Goal: Communication & Community: Answer question/provide support

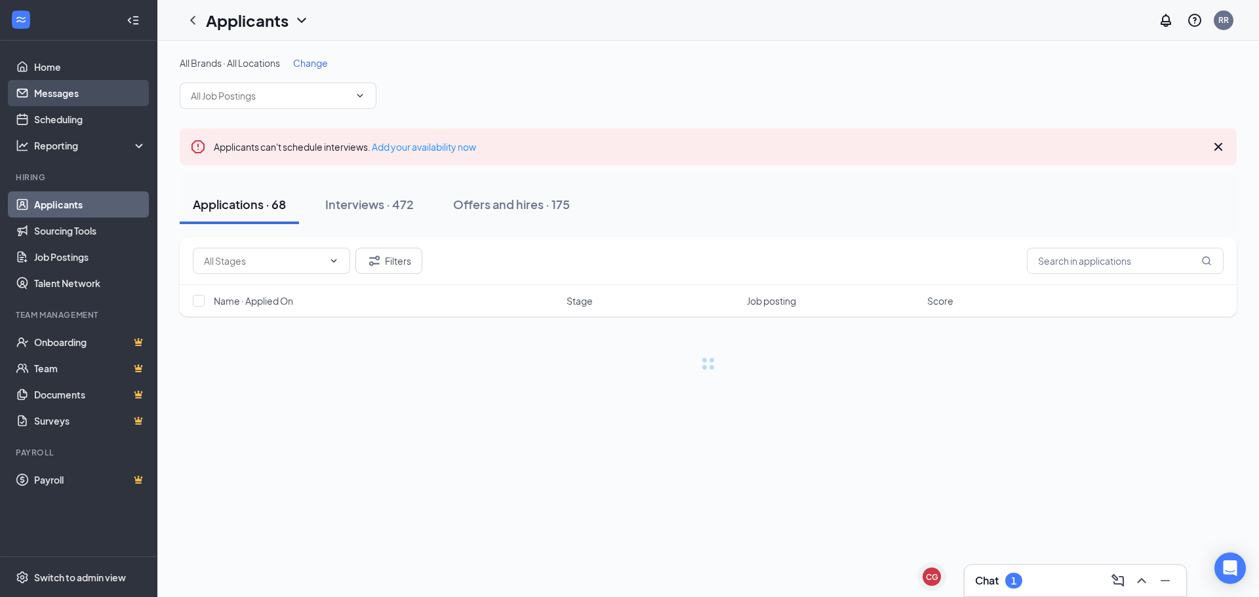
click at [48, 98] on link "Messages" at bounding box center [90, 93] width 112 height 26
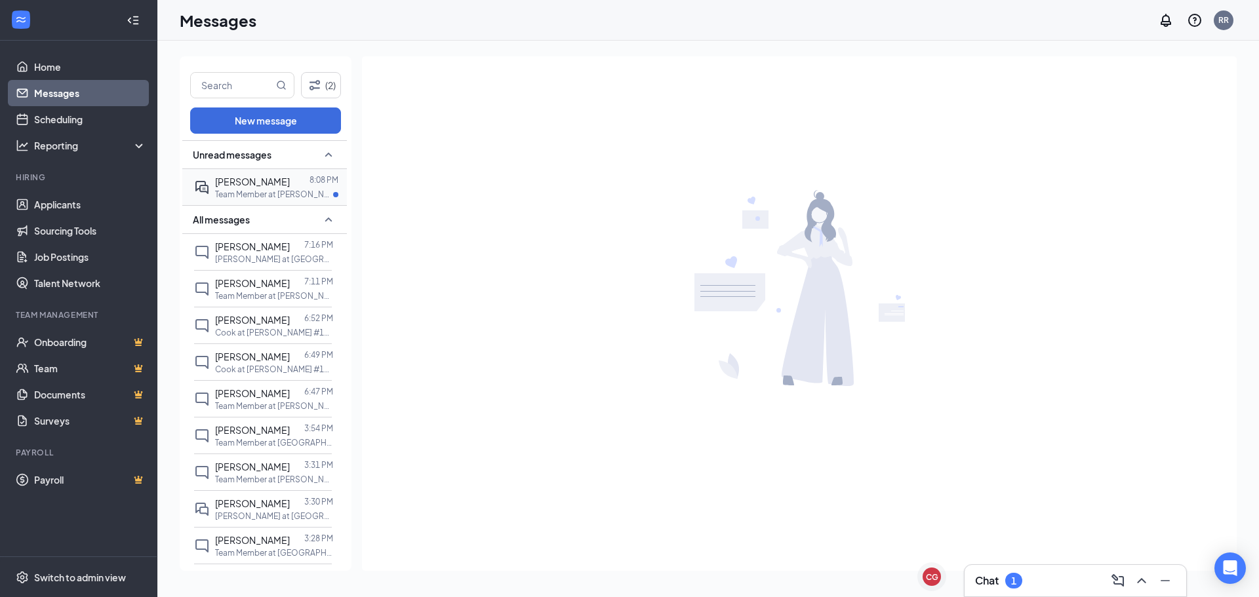
click at [248, 185] on span "[PERSON_NAME]" at bounding box center [252, 182] width 75 height 12
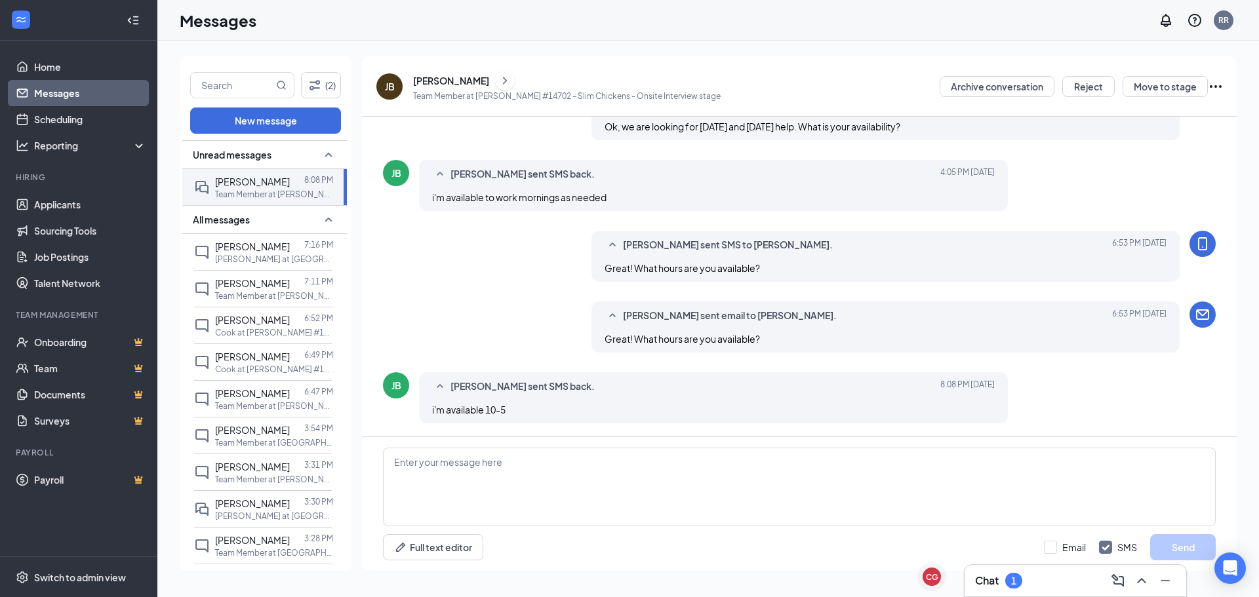
scroll to position [382, 0]
click at [462, 472] on textarea at bounding box center [799, 487] width 833 height 79
click at [498, 85] on icon "ChevronRight" at bounding box center [504, 81] width 13 height 16
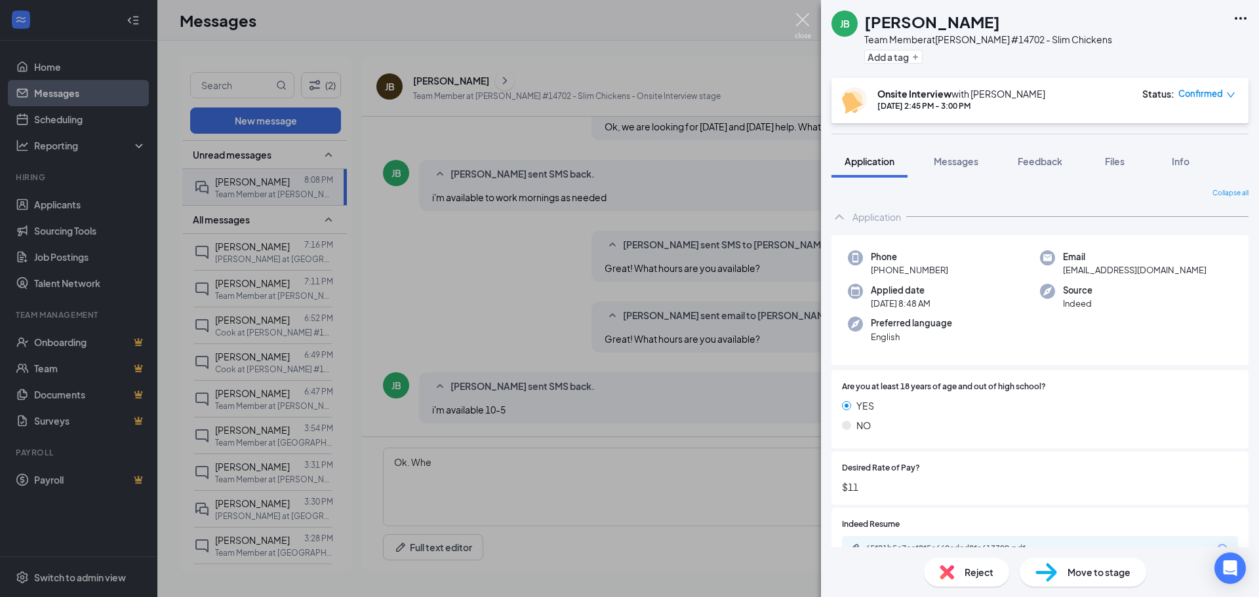
click at [804, 21] on img at bounding box center [803, 26] width 16 height 26
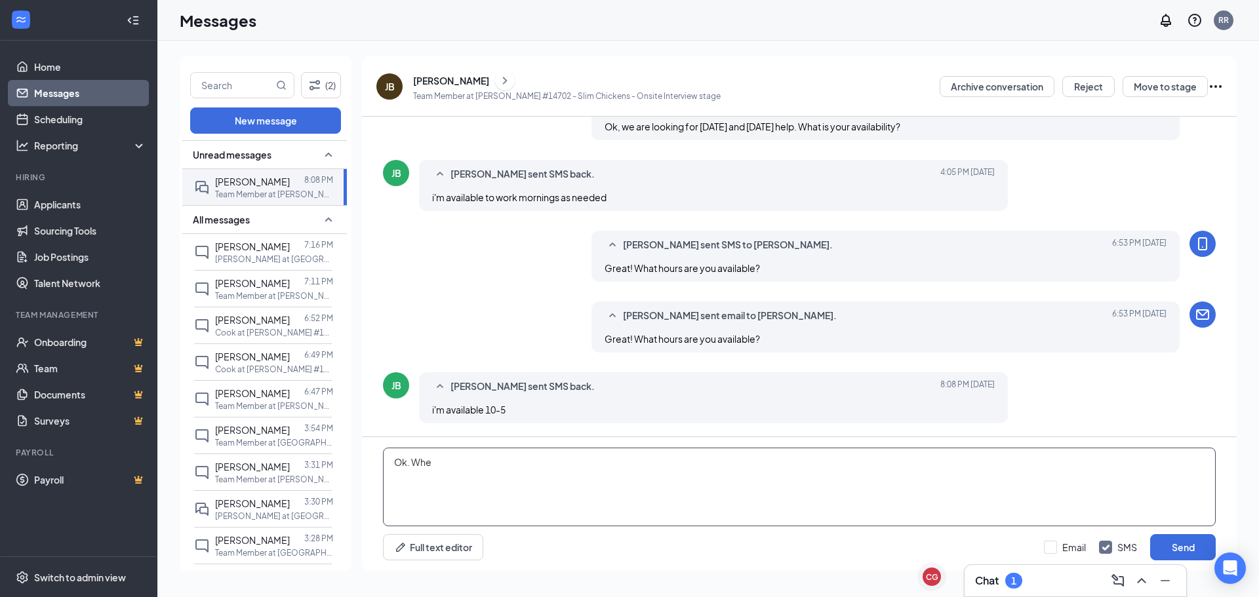
click at [437, 463] on textarea "Ok. Whe" at bounding box center [799, 487] width 833 height 79
type textarea "Ok. When are you available for an interview?"
click at [1179, 545] on button "Send" at bounding box center [1183, 547] width 66 height 26
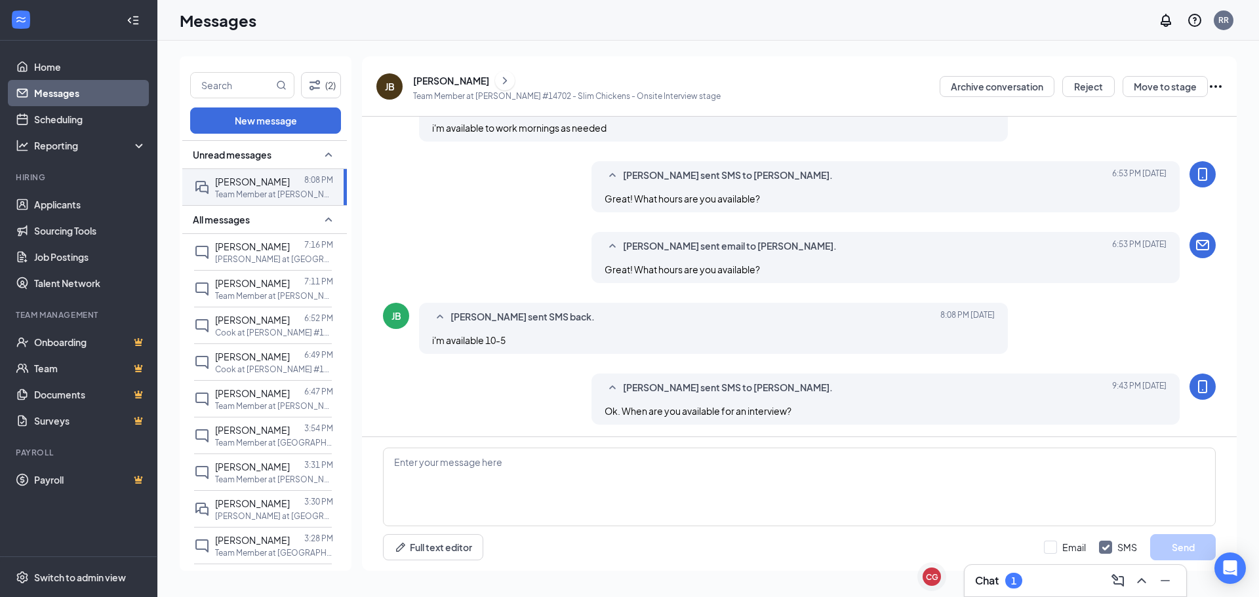
scroll to position [452, 0]
click at [57, 205] on link "Applicants" at bounding box center [90, 204] width 112 height 26
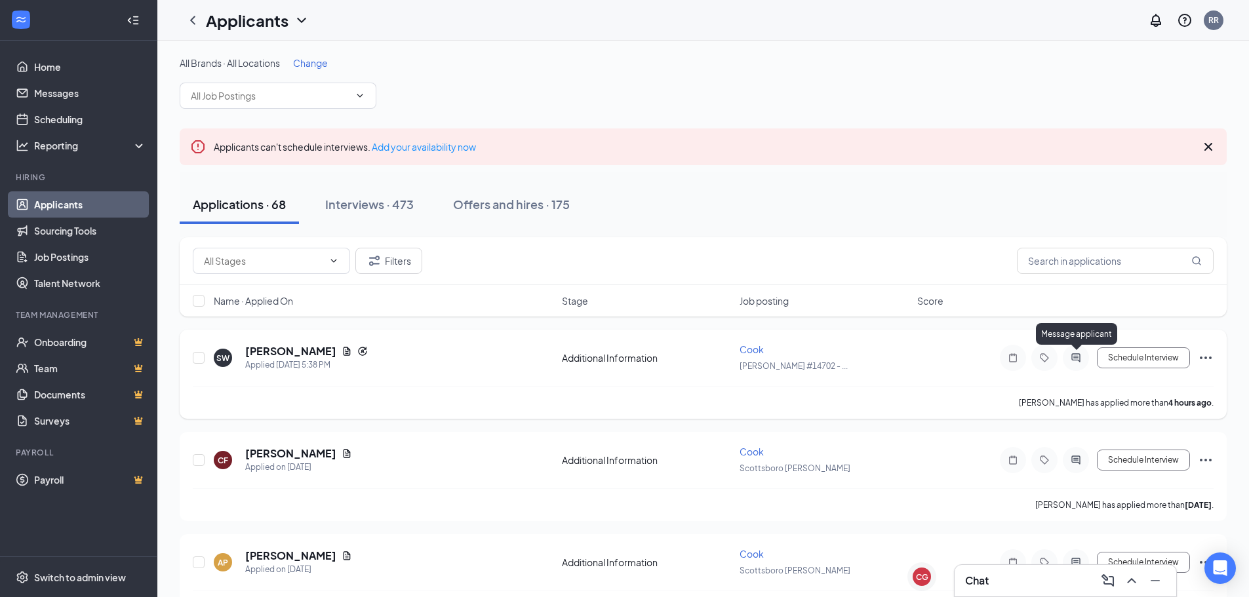
click at [1073, 359] on icon "ActiveChat" at bounding box center [1076, 358] width 16 height 10
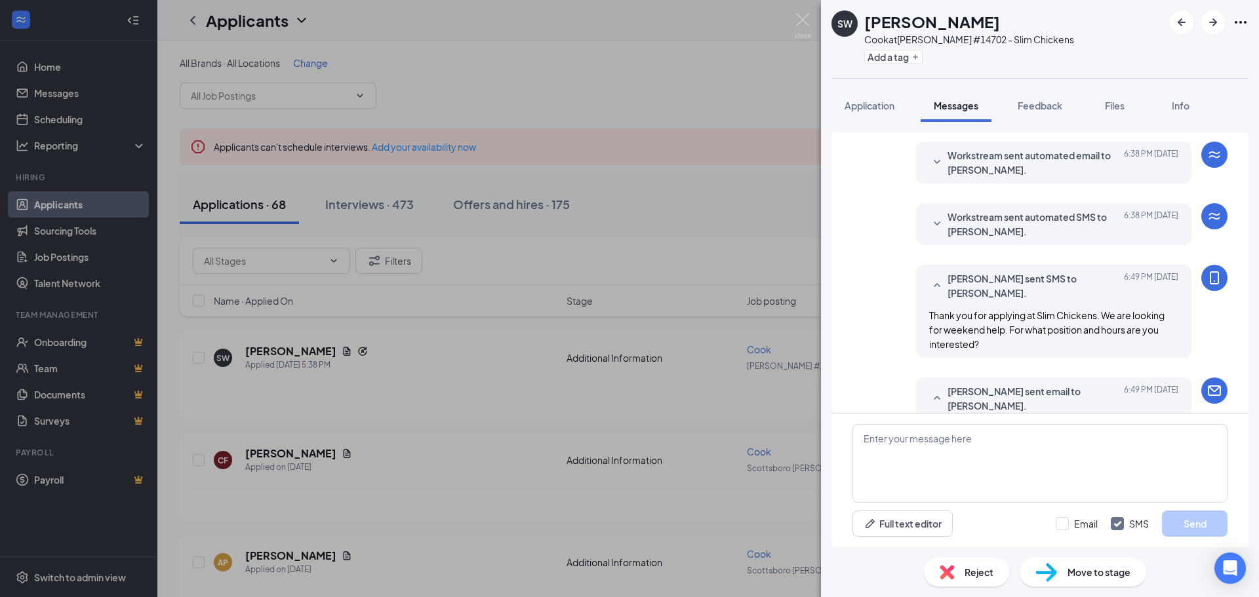
scroll to position [353, 0]
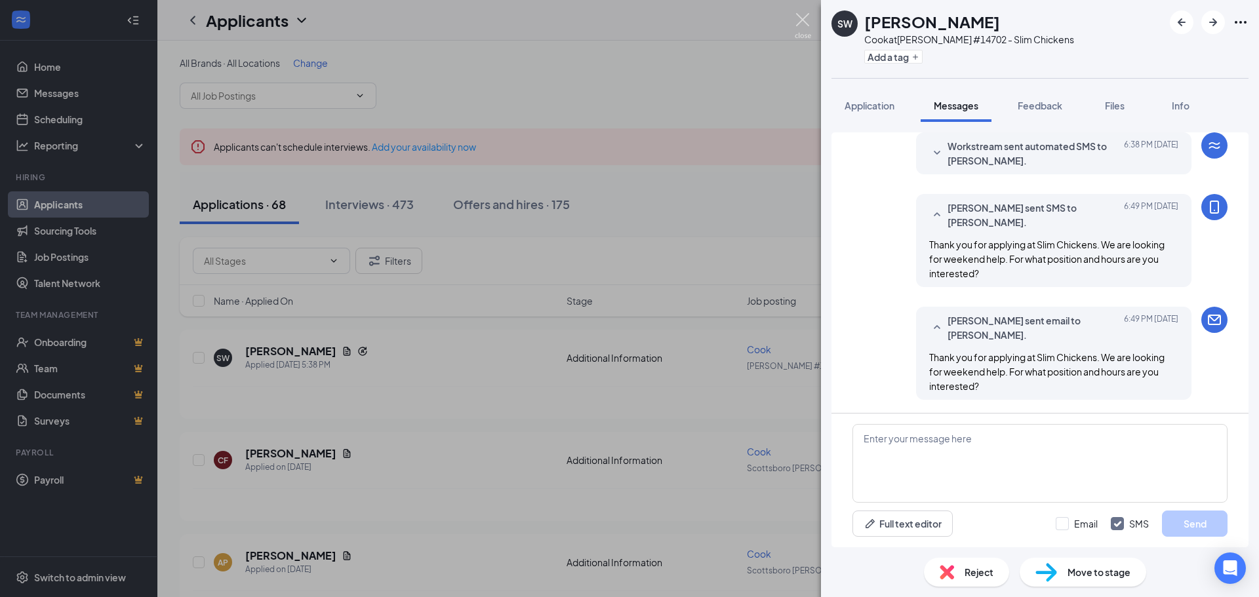
click at [805, 24] on img at bounding box center [803, 26] width 16 height 26
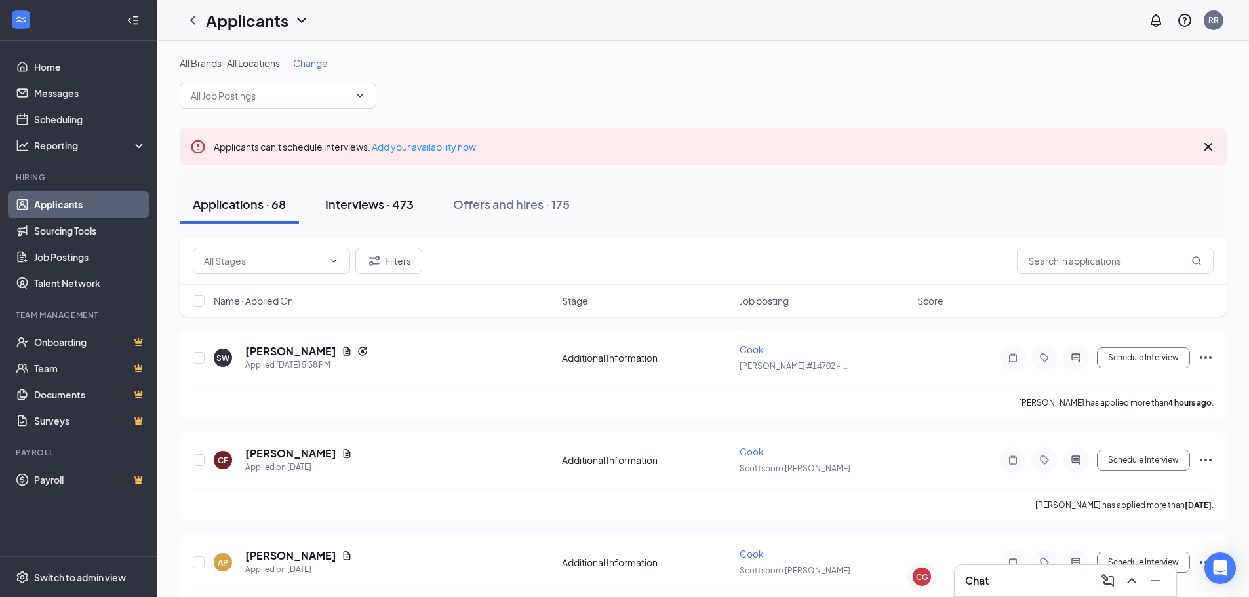
click at [383, 201] on div "Interviews · 473" at bounding box center [369, 204] width 89 height 16
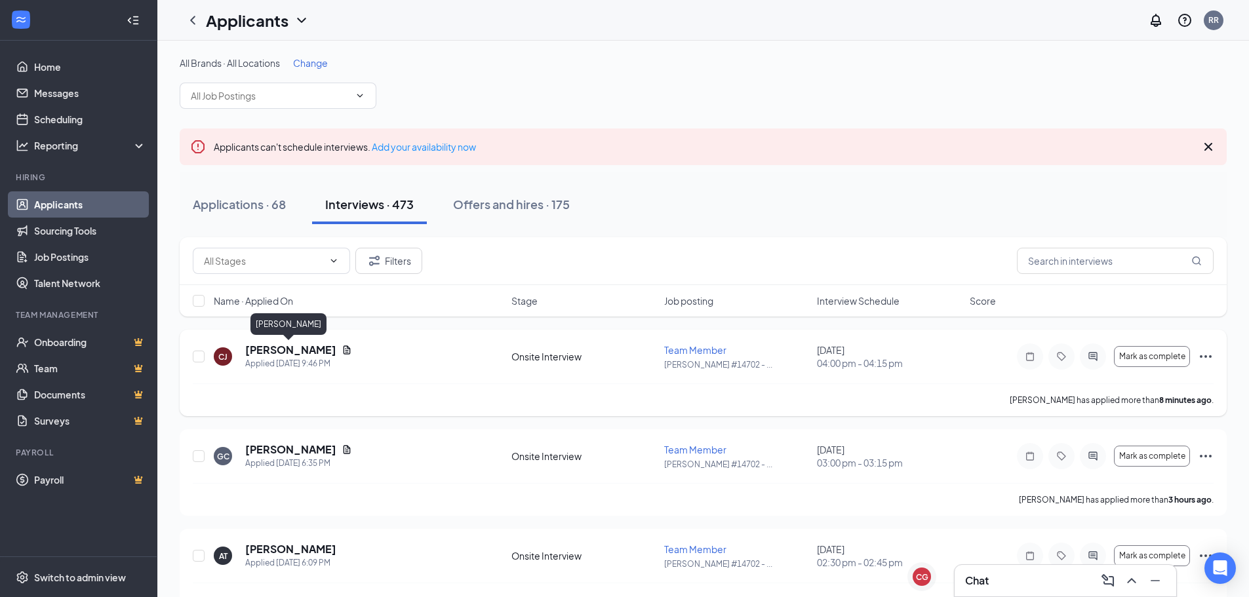
click at [296, 351] on h5 "[PERSON_NAME]" at bounding box center [290, 350] width 91 height 14
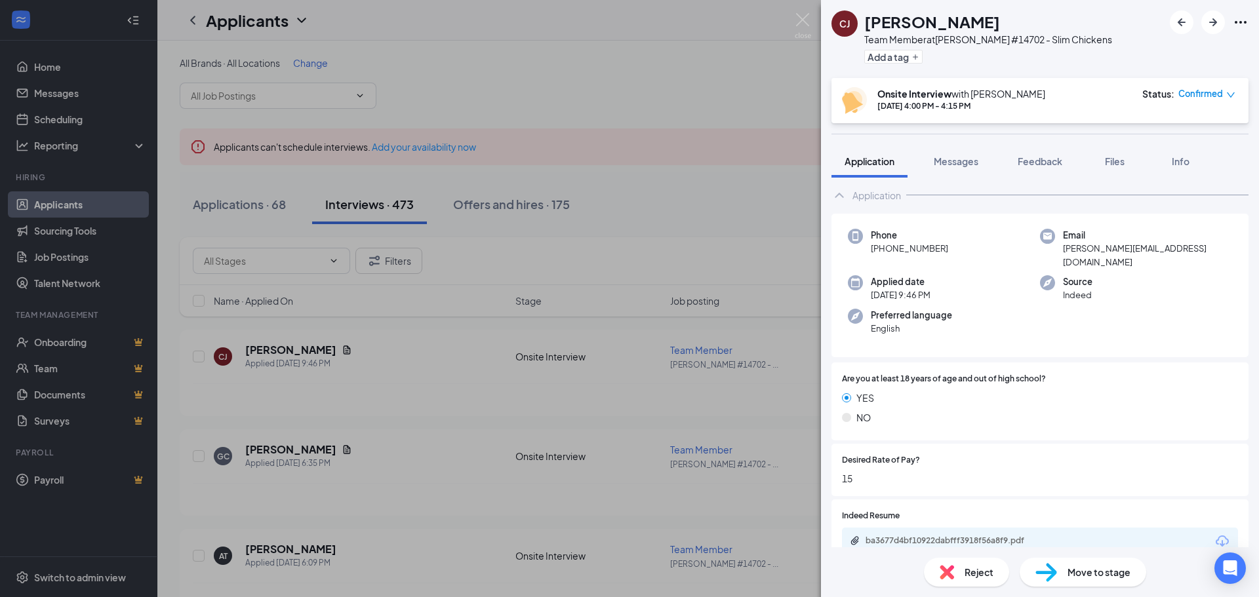
scroll to position [32, 0]
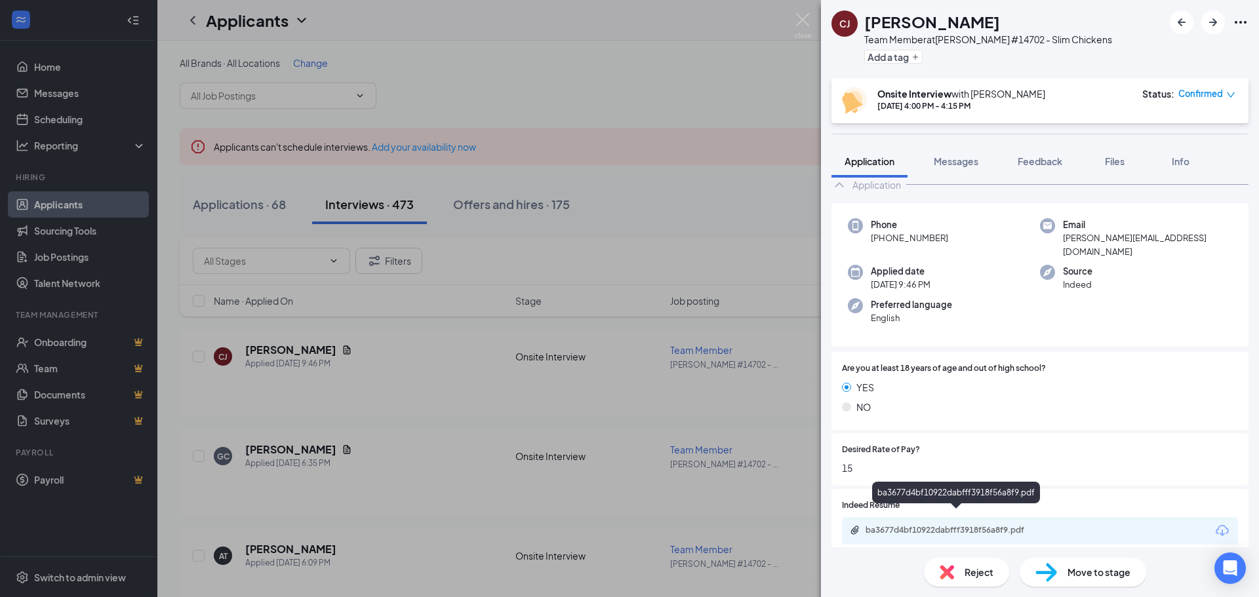
click at [939, 525] on div "ba3677d4bf10922dabfff3918f56a8f9.pdf" at bounding box center [958, 530] width 184 height 10
click at [951, 160] on span "Messages" at bounding box center [956, 161] width 45 height 12
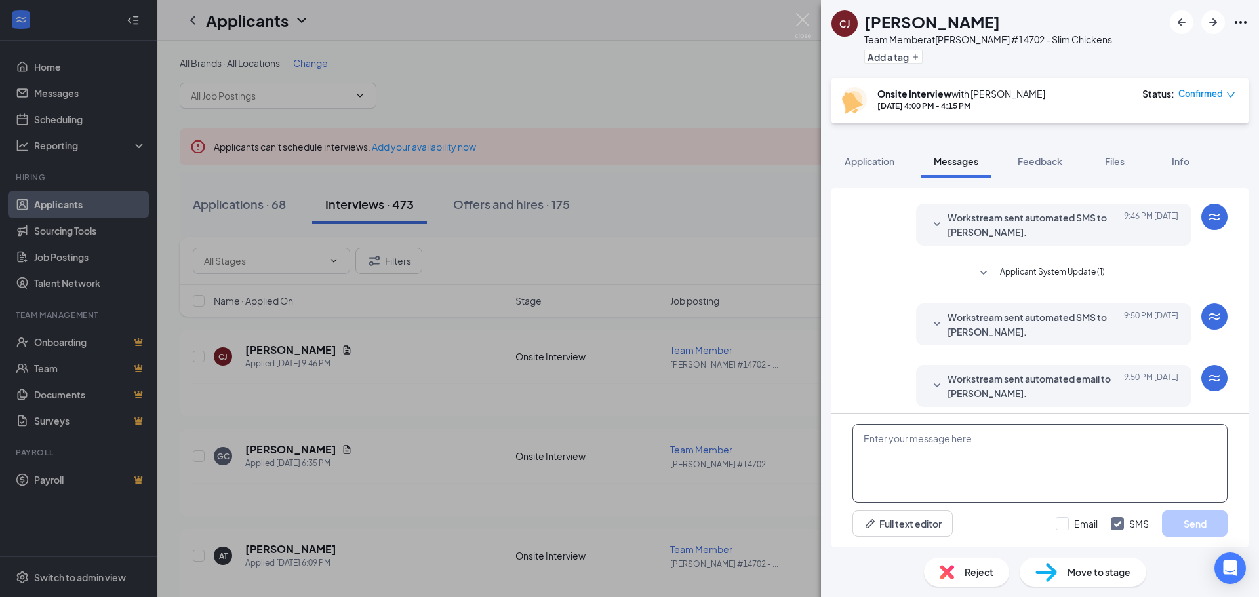
scroll to position [221, 0]
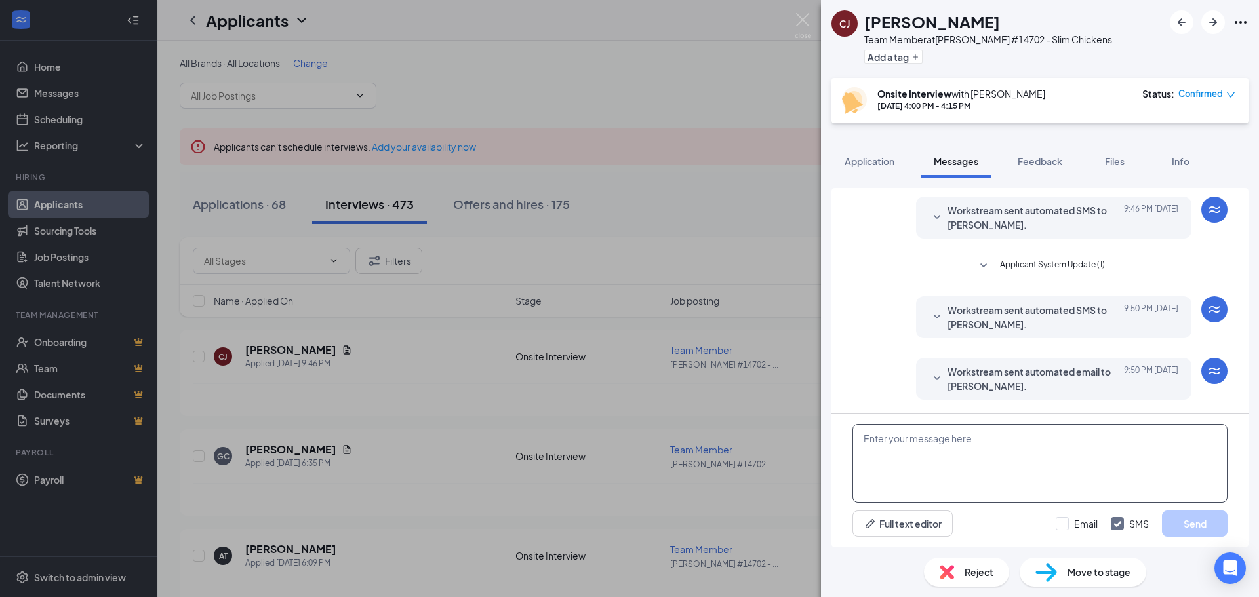
click at [924, 448] on textarea at bounding box center [1039, 463] width 375 height 79
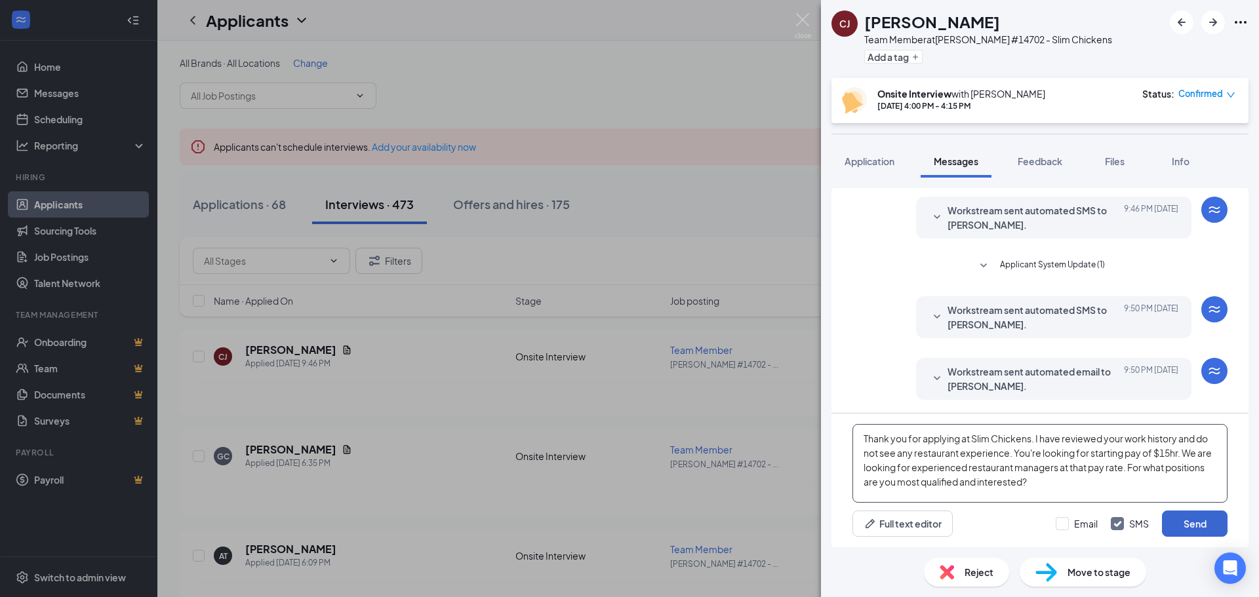
type textarea "Thank you for applying at Slim Chickens. I have reviewed your work history and …"
click at [1218, 528] on button "Send" at bounding box center [1195, 524] width 66 height 26
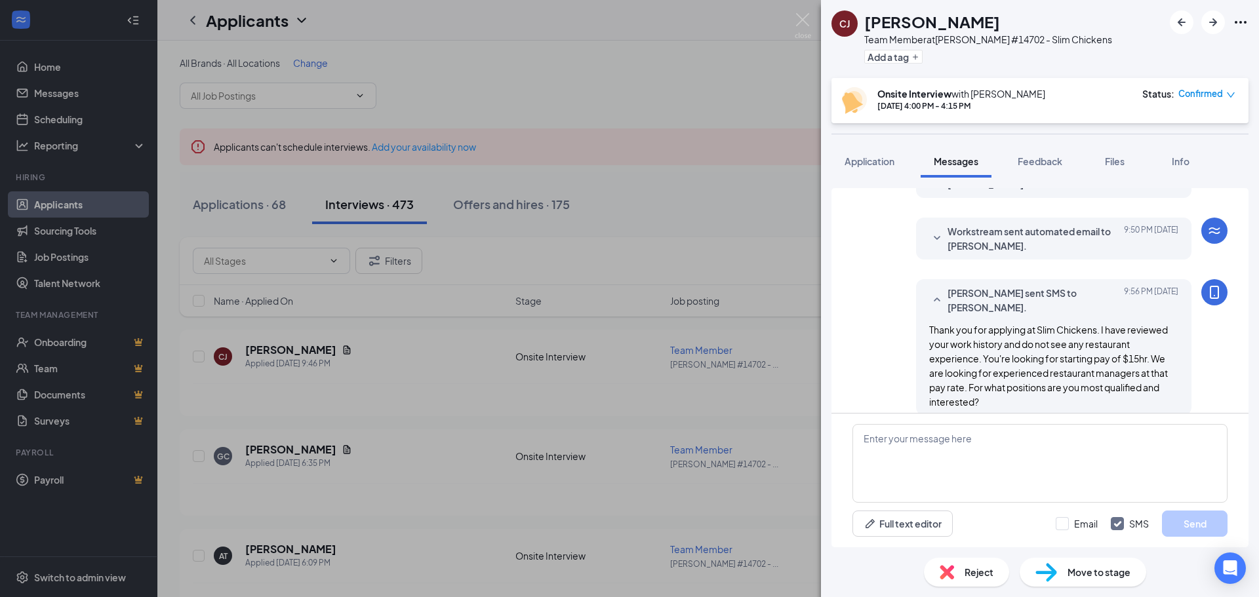
scroll to position [377, 0]
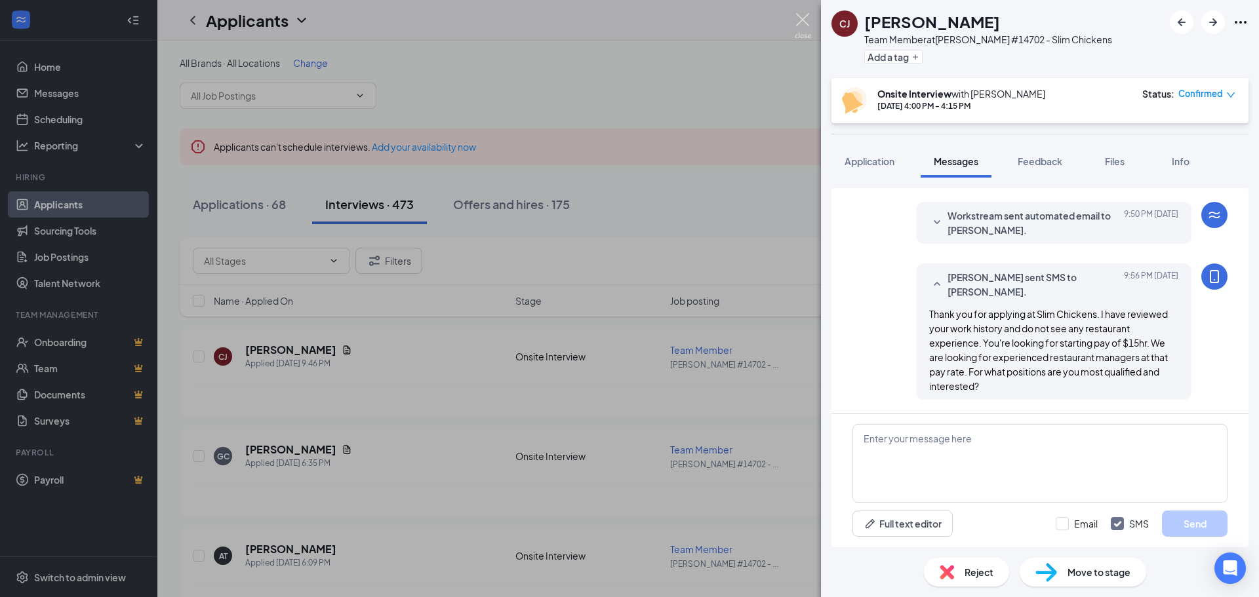
click at [796, 18] on img at bounding box center [803, 26] width 16 height 26
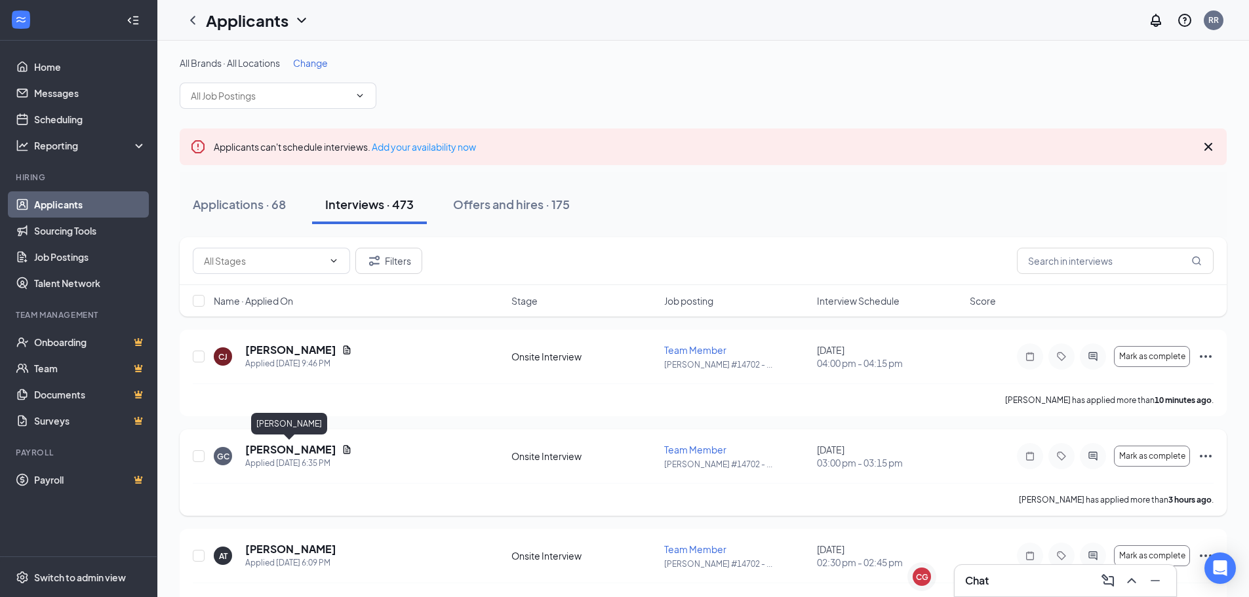
click at [282, 450] on h5 "[PERSON_NAME]" at bounding box center [290, 450] width 91 height 14
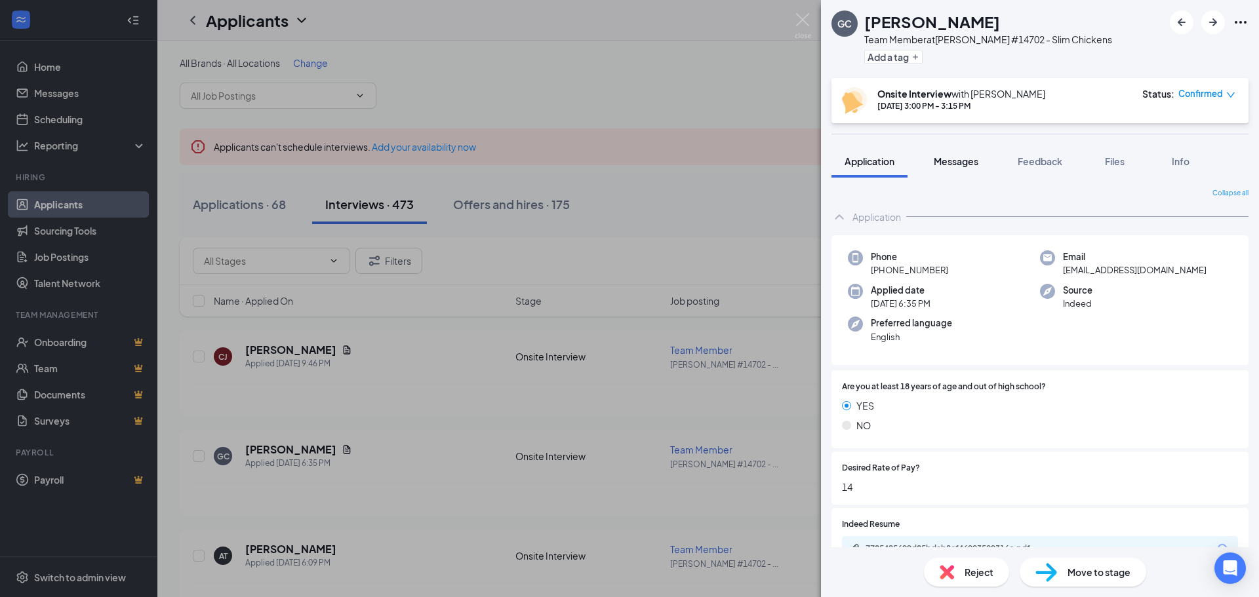
click at [963, 165] on span "Messages" at bounding box center [956, 161] width 45 height 12
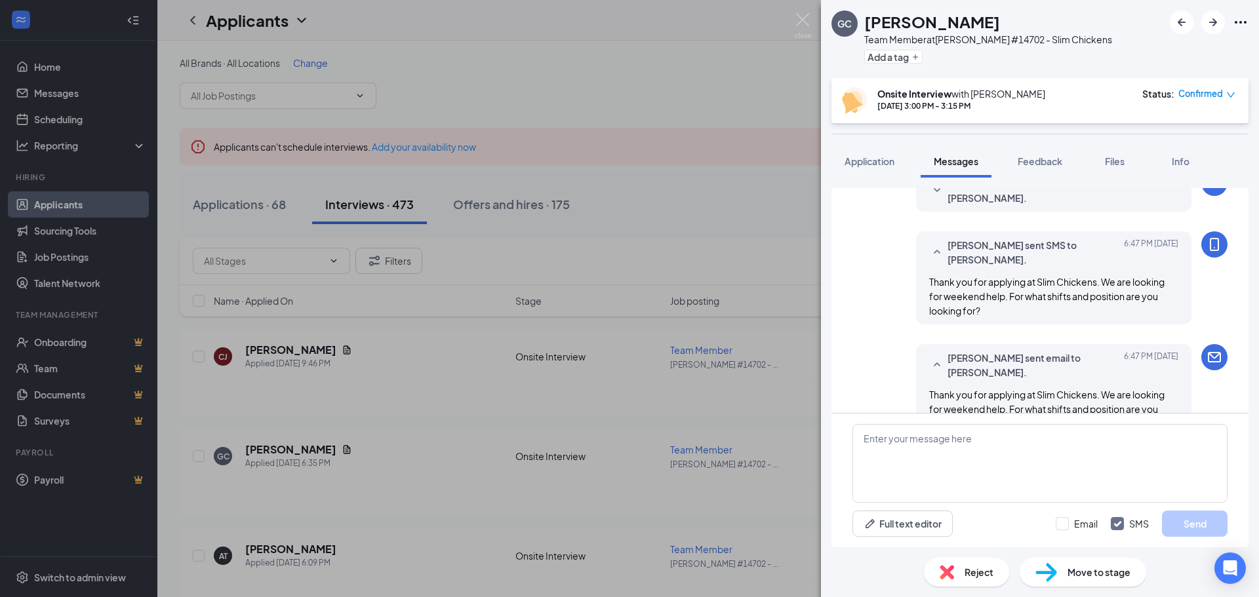
scroll to position [488, 0]
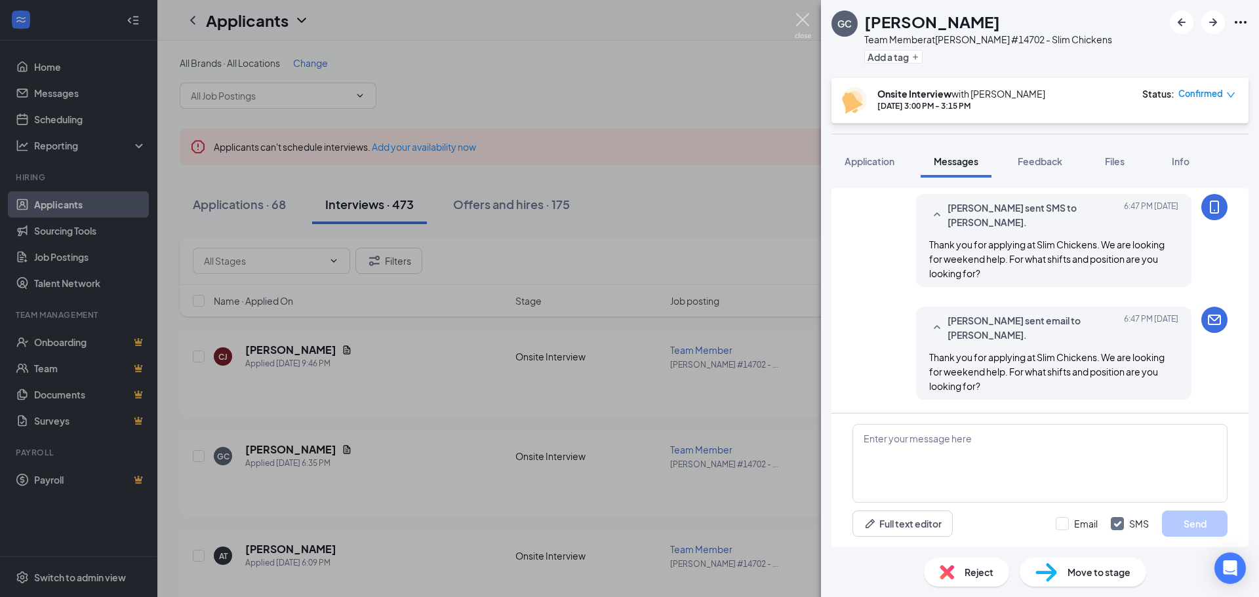
click at [803, 18] on img at bounding box center [803, 26] width 16 height 26
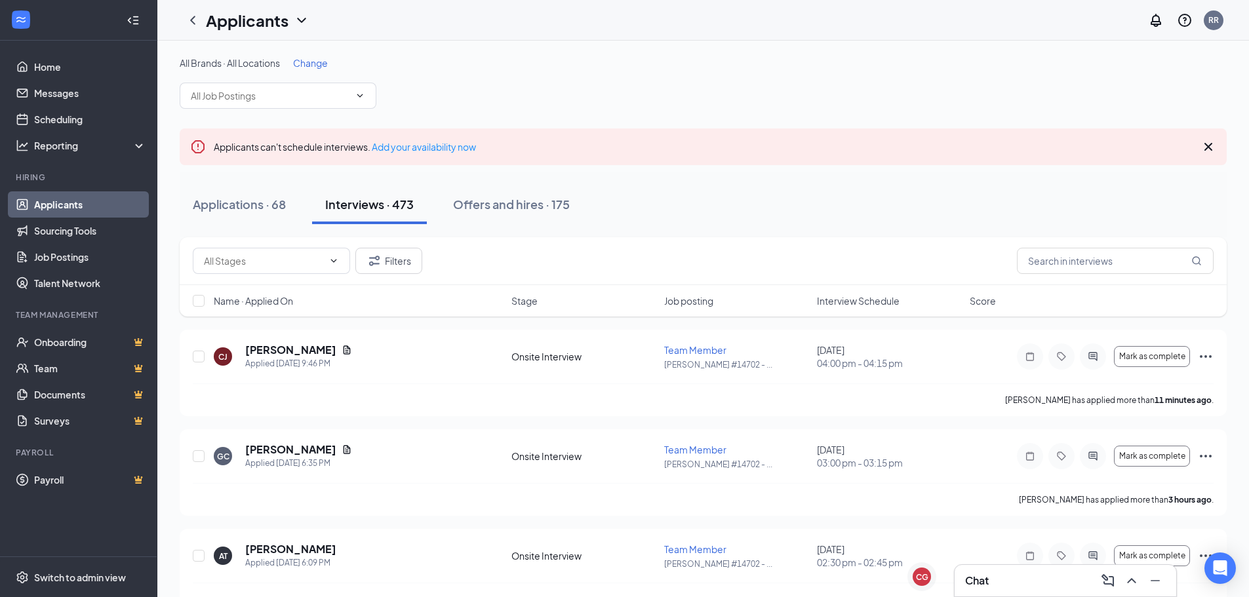
drag, startPoint x: 58, startPoint y: 208, endPoint x: 100, endPoint y: 178, distance: 51.7
click at [58, 208] on link "Applicants" at bounding box center [90, 204] width 112 height 26
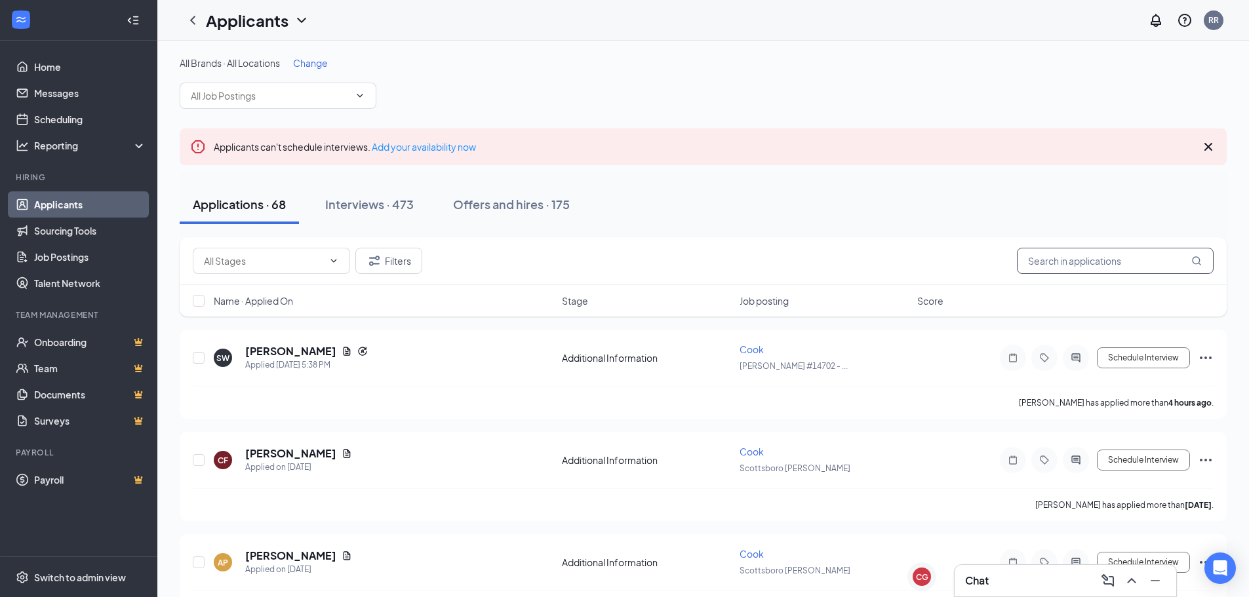
click at [1060, 250] on input "text" at bounding box center [1115, 261] width 197 height 26
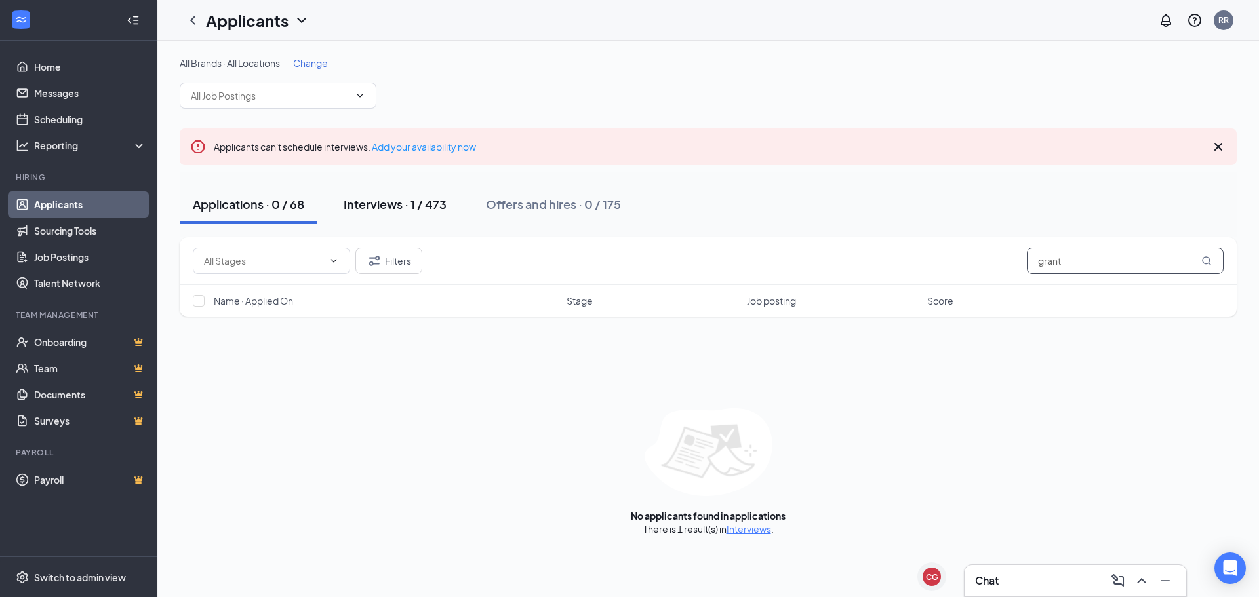
type input "grant"
click at [399, 209] on div "Interviews · 1 / 473" at bounding box center [395, 204] width 103 height 16
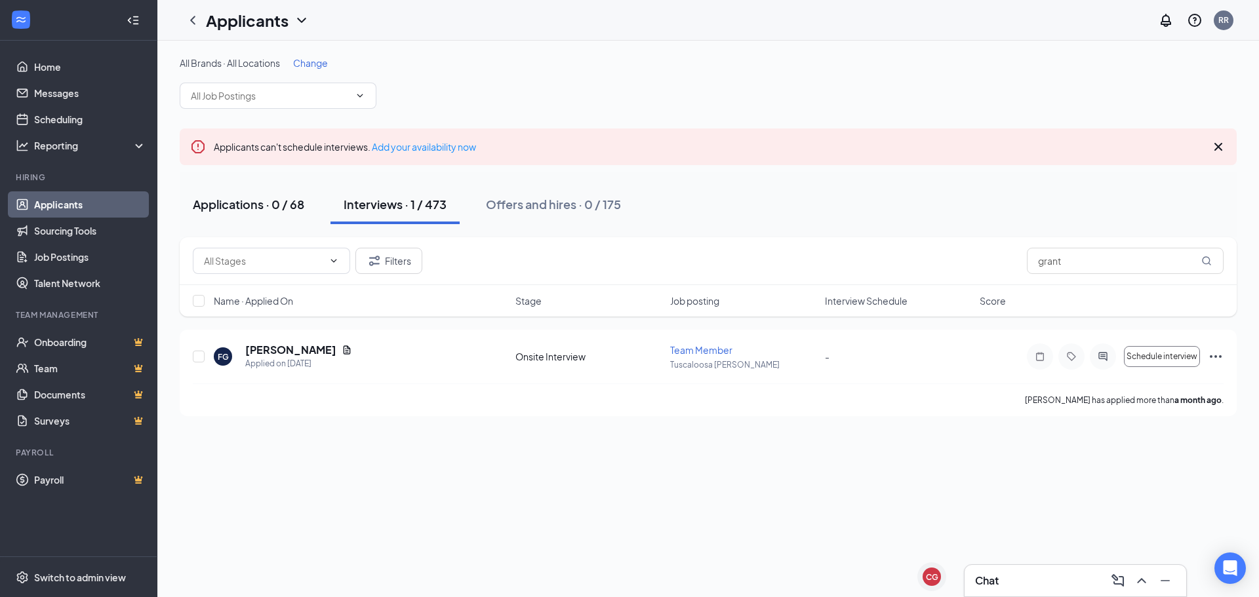
click at [279, 207] on div "Applications · 0 / 68" at bounding box center [248, 204] width 111 height 16
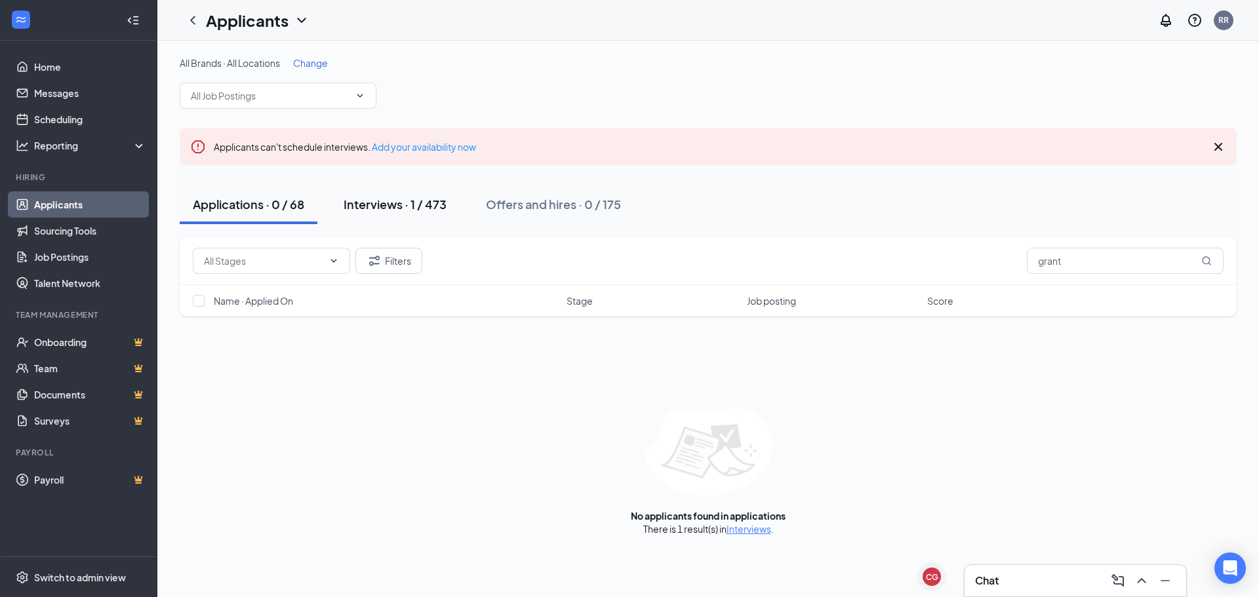
click at [395, 214] on button "Interviews · 1 / 473" at bounding box center [394, 204] width 129 height 39
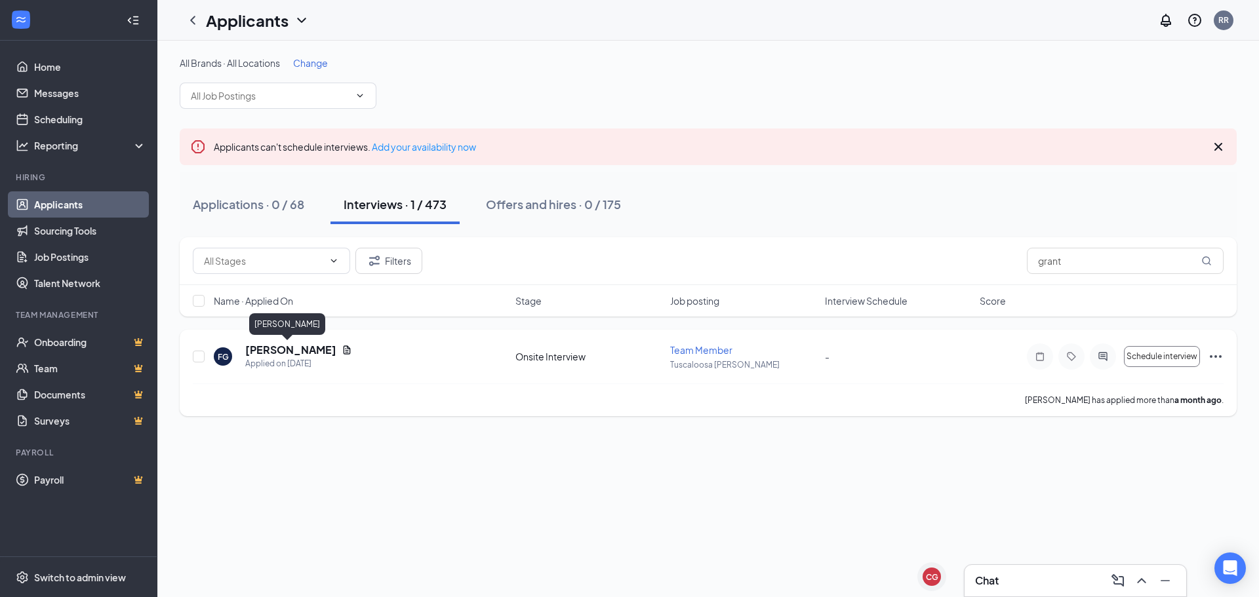
click at [285, 356] on h5 "[PERSON_NAME]" at bounding box center [290, 350] width 91 height 14
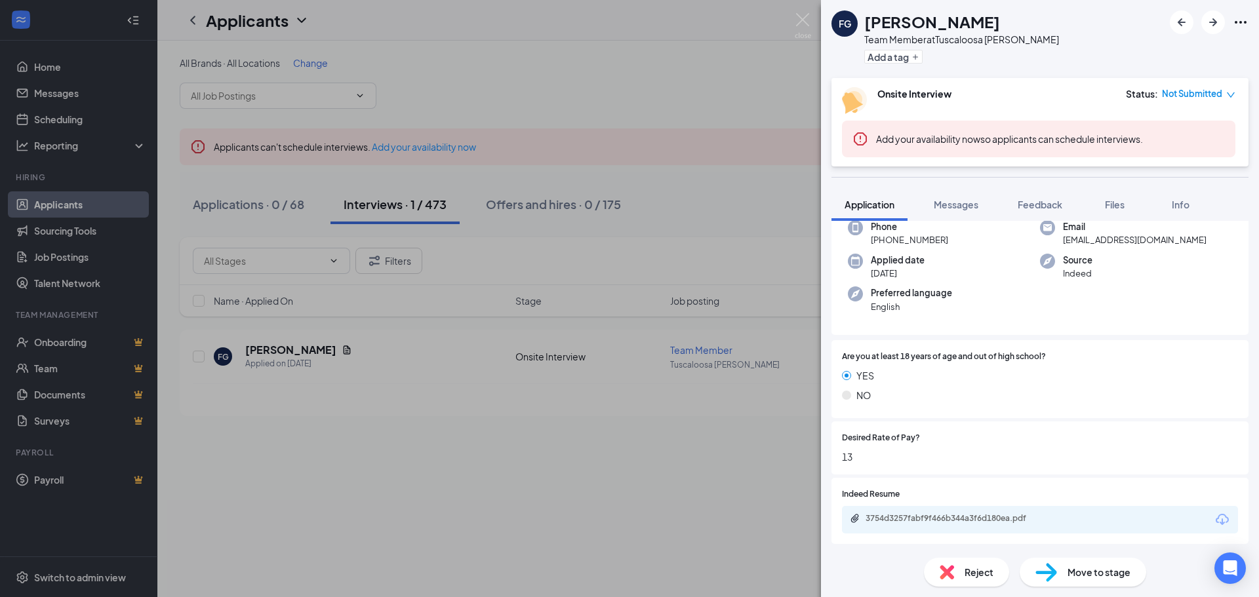
scroll to position [75, 0]
click at [941, 515] on div "3754d3257fabf9f466b344a3f6d180ea.pdf" at bounding box center [958, 516] width 184 height 10
click at [960, 517] on div "3754d3257fabf9f466b344a3f6d180ea.pdf" at bounding box center [958, 522] width 184 height 10
click at [803, 20] on img at bounding box center [803, 26] width 16 height 26
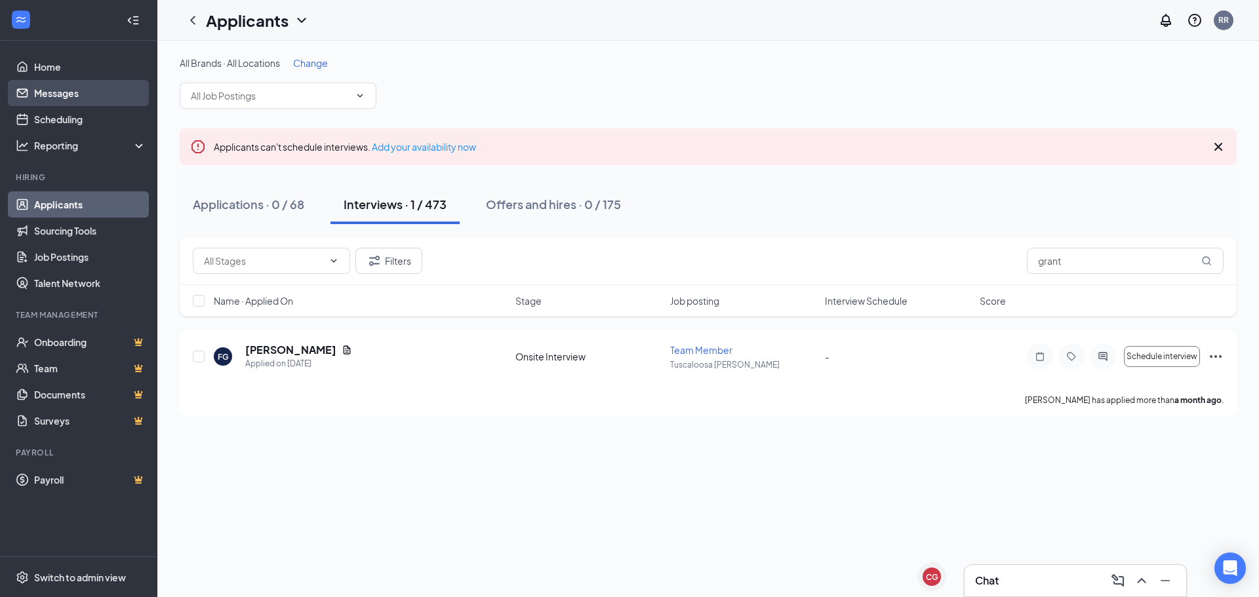
click at [51, 86] on link "Messages" at bounding box center [90, 93] width 112 height 26
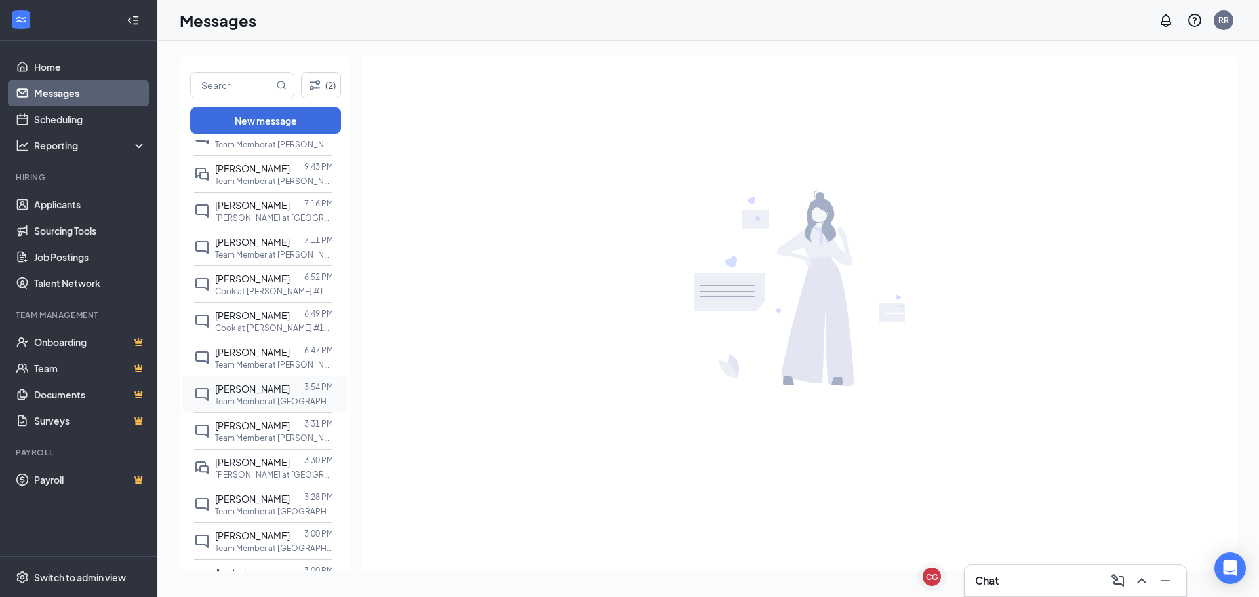
scroll to position [159, 0]
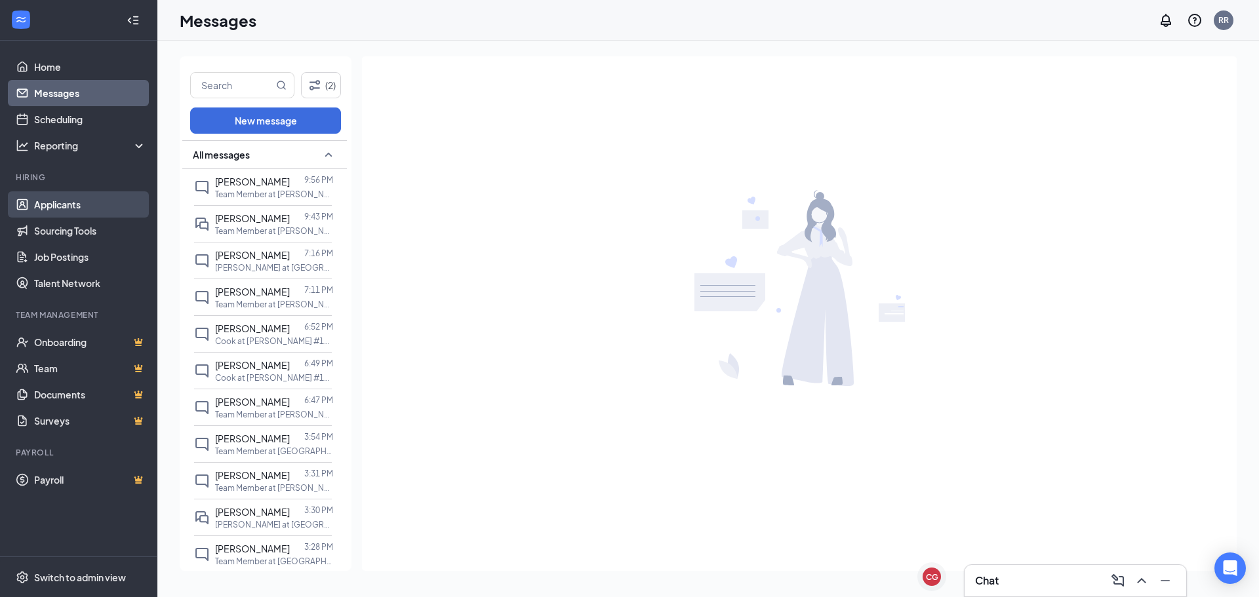
click at [71, 202] on link "Applicants" at bounding box center [90, 204] width 112 height 26
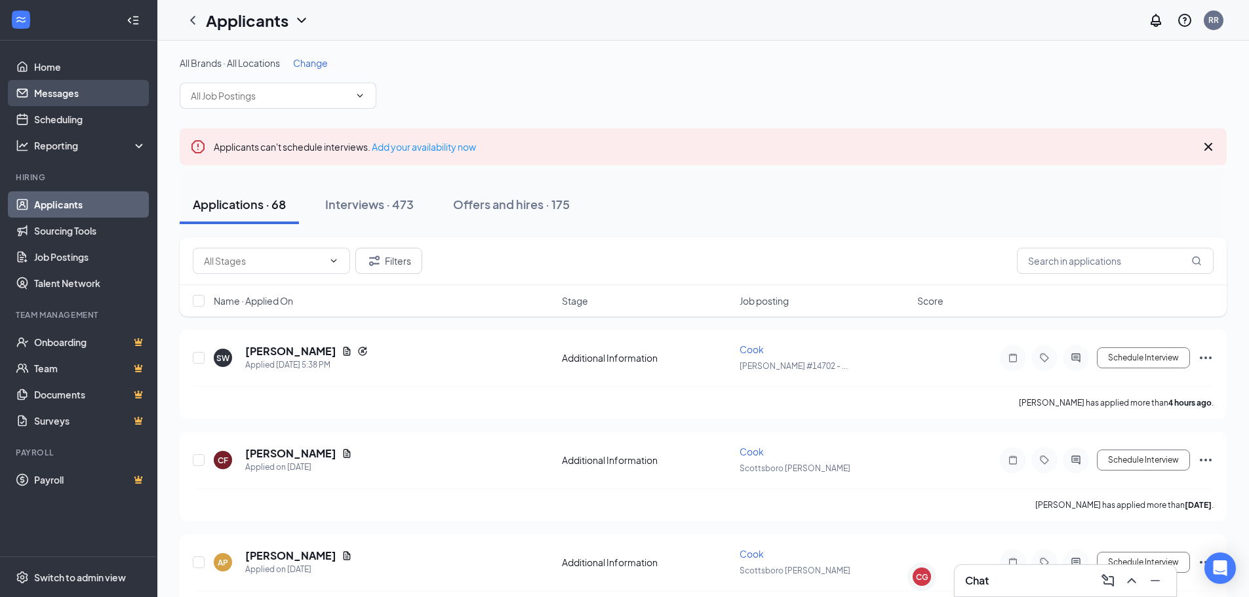
click at [48, 102] on link "Messages" at bounding box center [90, 93] width 112 height 26
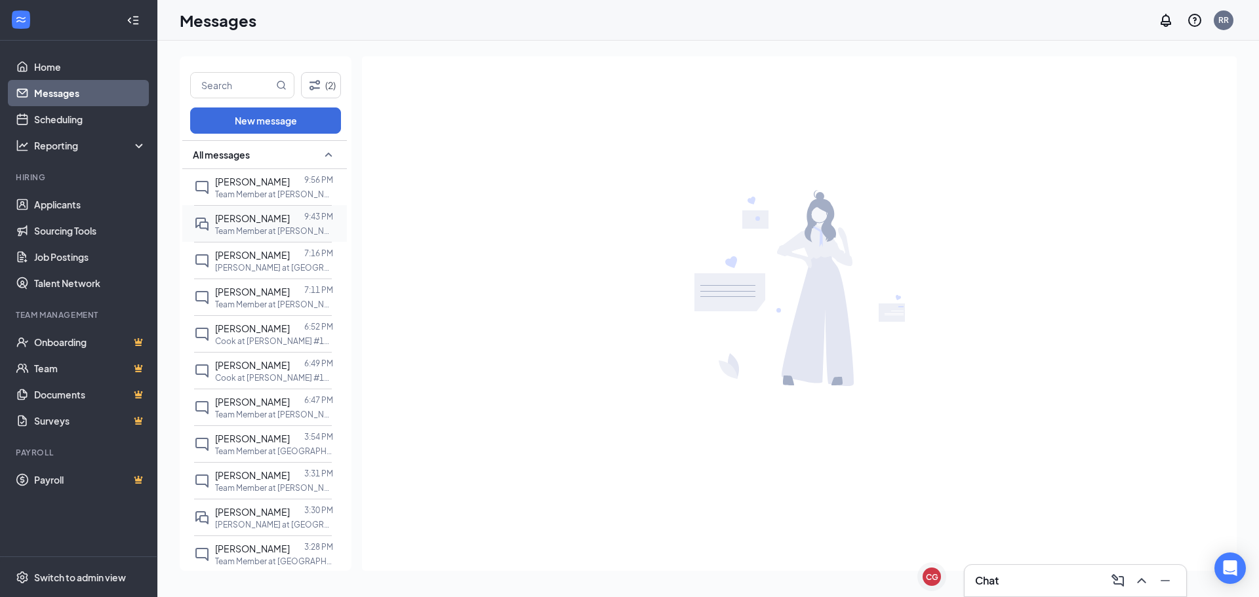
click at [284, 233] on p "Team Member at [PERSON_NAME] #14702 - Slim Chickens" at bounding box center [274, 231] width 118 height 11
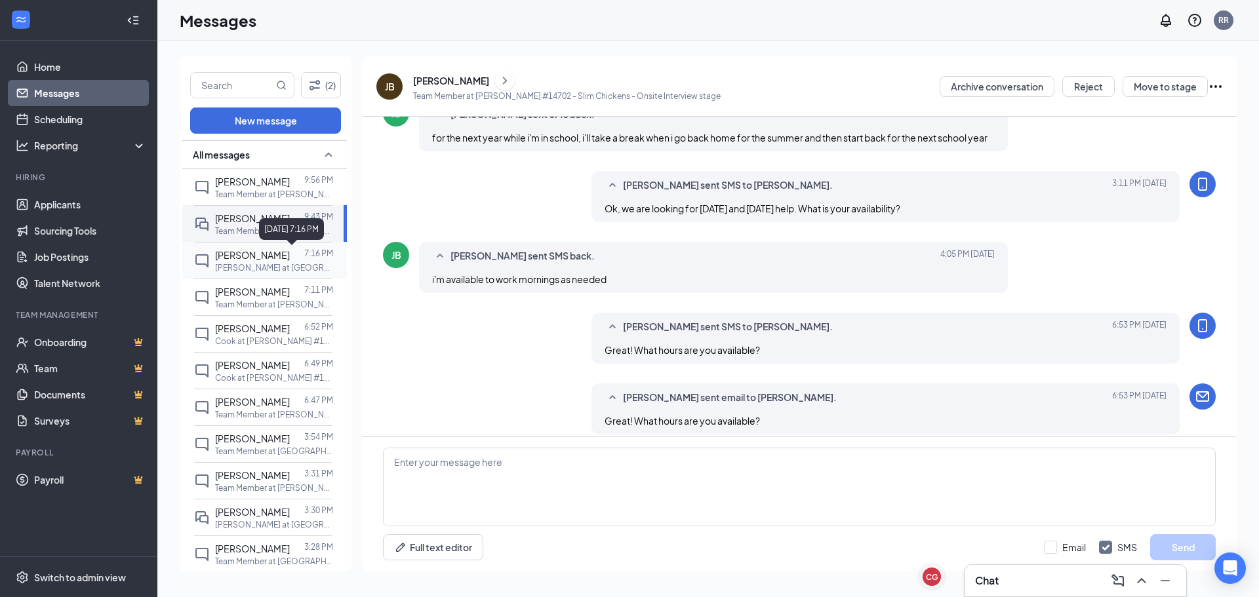
scroll to position [414, 0]
